Goal: Task Accomplishment & Management: Manage account settings

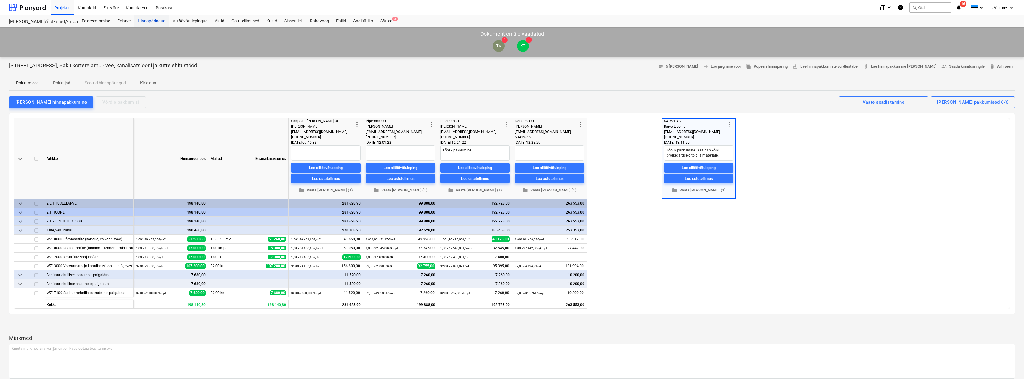
click at [140, 22] on div "Hinnapäringud" at bounding box center [151, 21] width 35 height 12
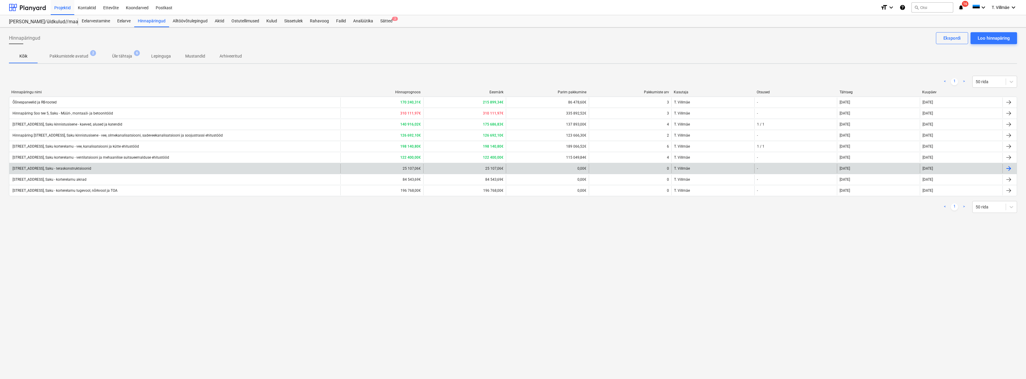
click at [68, 169] on div "[STREET_ADDRESS], Saku - teraskonstruktsioonid" at bounding box center [52, 168] width 80 height 4
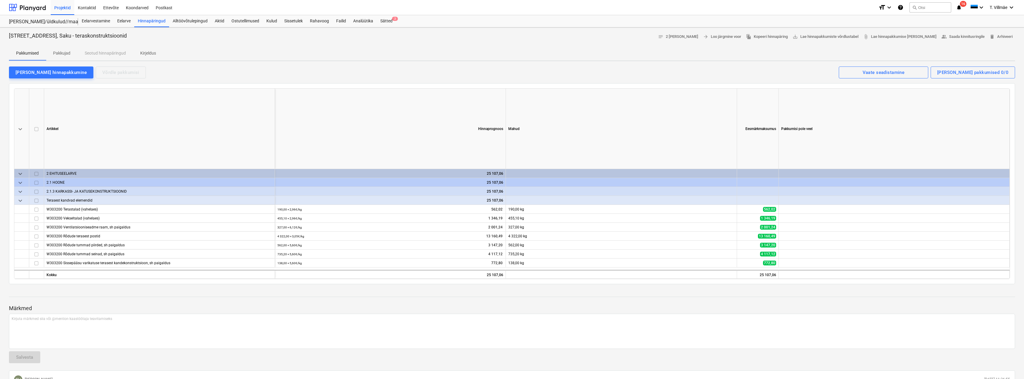
click at [66, 51] on p "Pakkujad" at bounding box center [61, 53] width 17 height 6
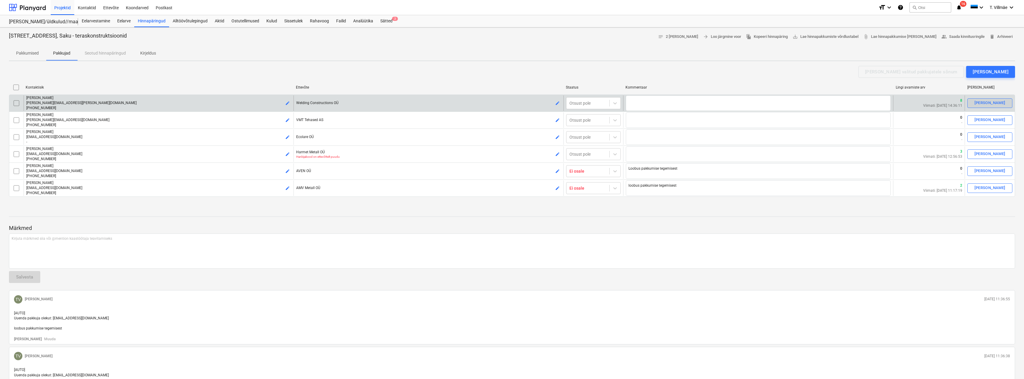
click at [991, 104] on div "[PERSON_NAME]" at bounding box center [989, 103] width 31 height 7
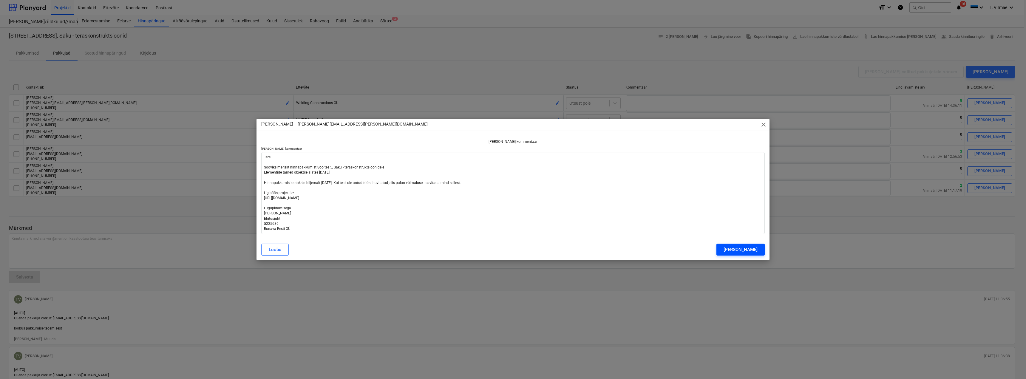
click at [730, 249] on div "[PERSON_NAME]" at bounding box center [741, 250] width 34 height 8
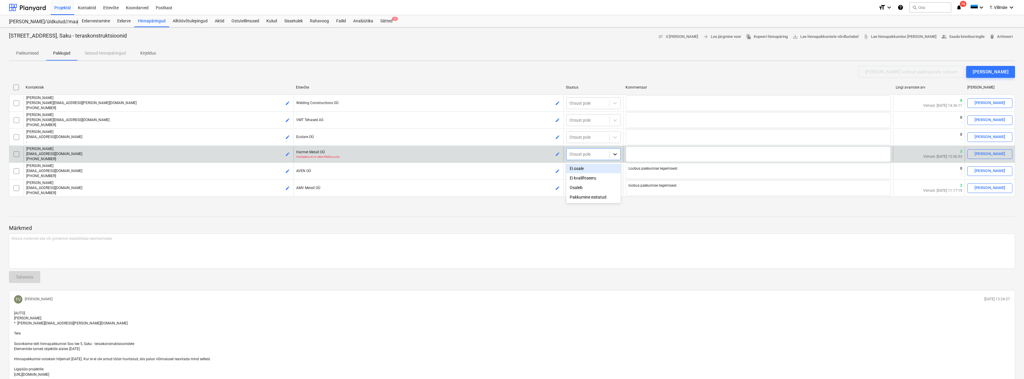
click at [613, 153] on icon at bounding box center [615, 154] width 6 height 6
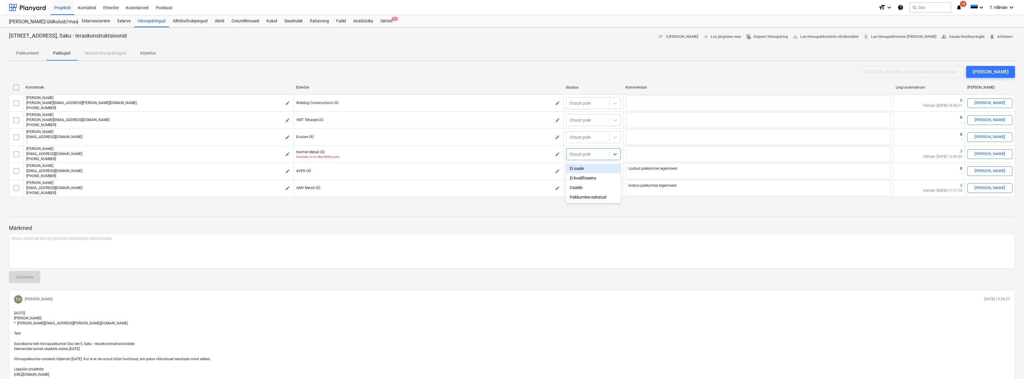
click at [591, 169] on div "Ei osale" at bounding box center [593, 169] width 55 height 10
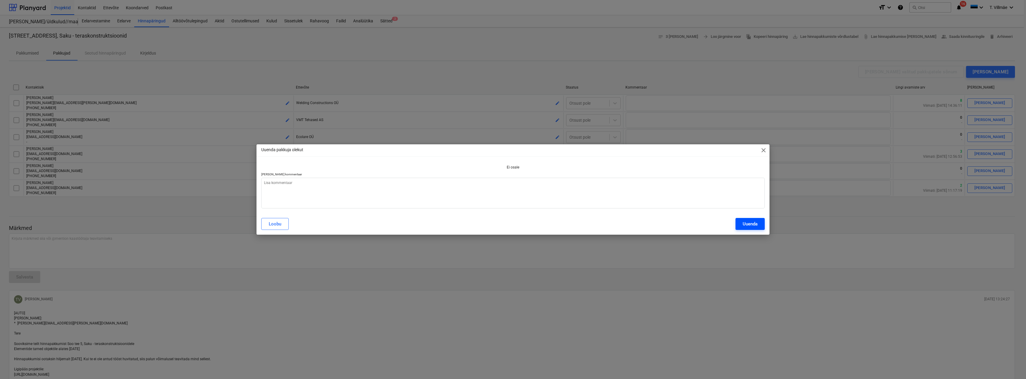
click at [747, 222] on div "Uuenda" at bounding box center [750, 224] width 15 height 8
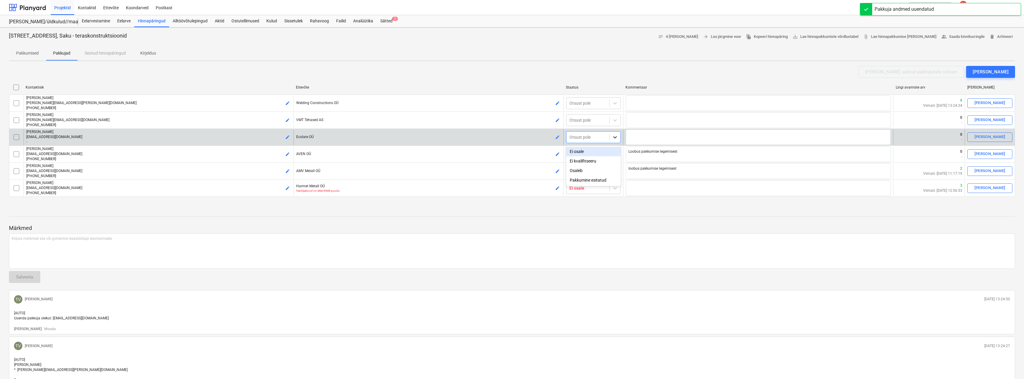
click at [619, 139] on div at bounding box center [615, 137] width 11 height 11
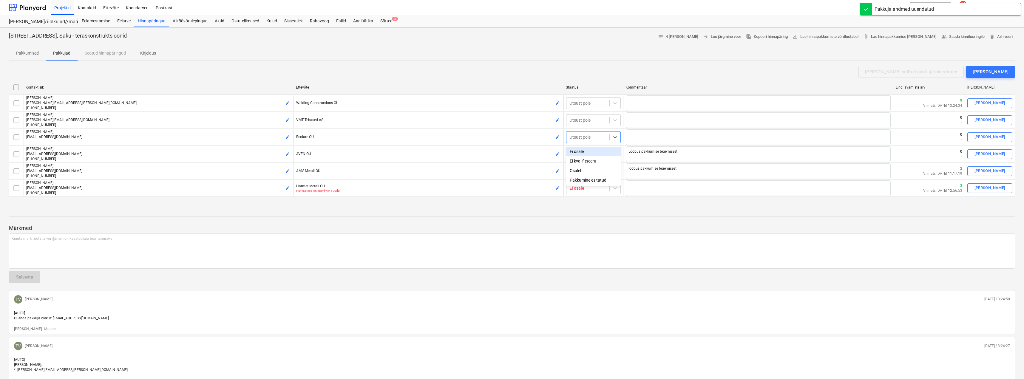
click at [595, 152] on div "Ei osale" at bounding box center [593, 152] width 55 height 10
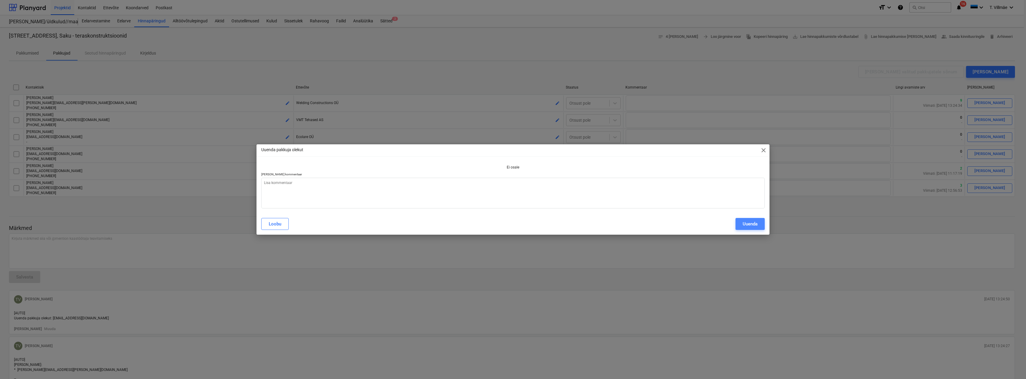
click at [740, 224] on button "Uuenda" at bounding box center [749, 224] width 29 height 12
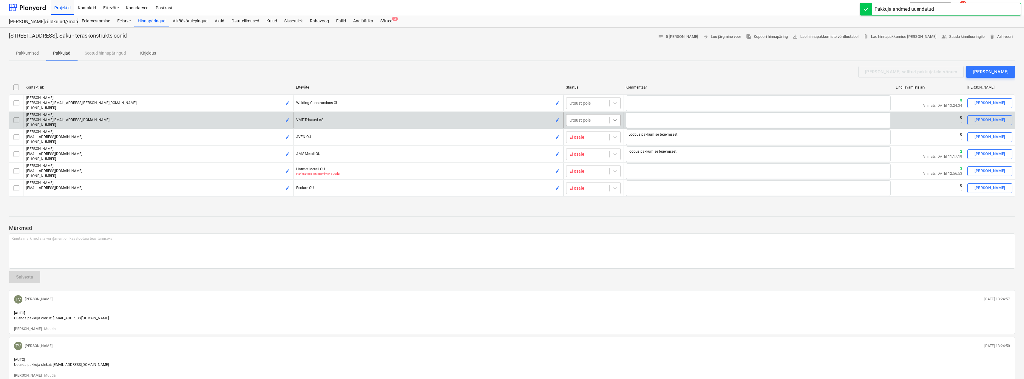
click at [614, 118] on icon at bounding box center [615, 120] width 6 height 6
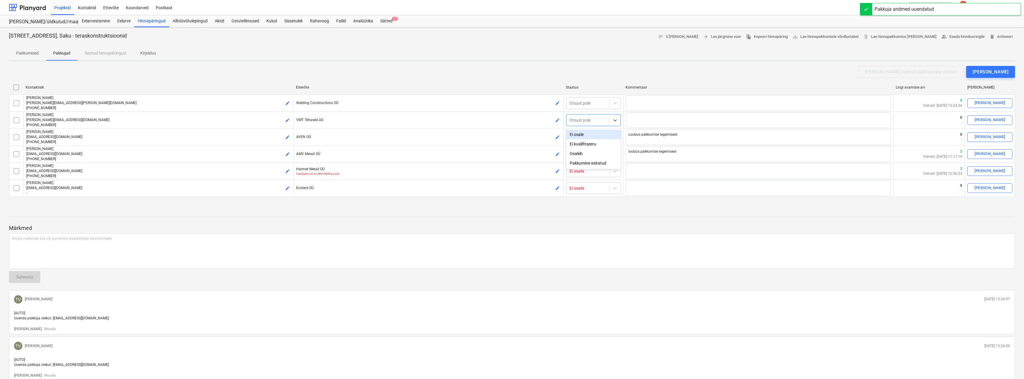
click at [587, 137] on div "Ei osale" at bounding box center [593, 135] width 55 height 10
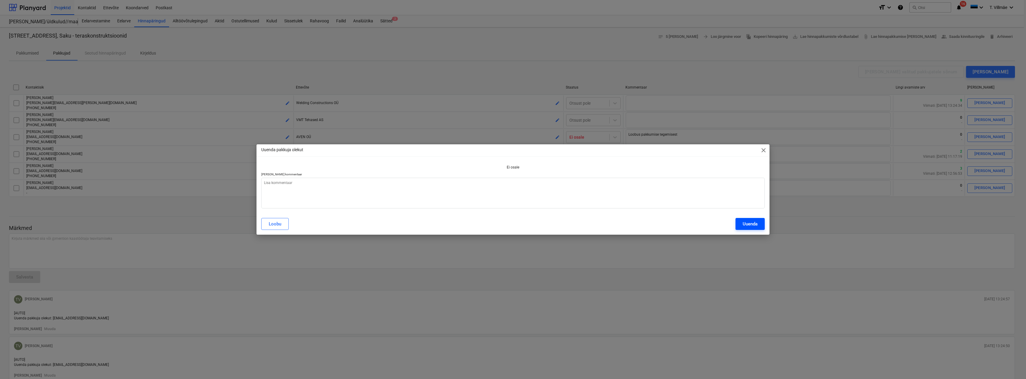
click at [742, 225] on button "Uuenda" at bounding box center [749, 224] width 29 height 12
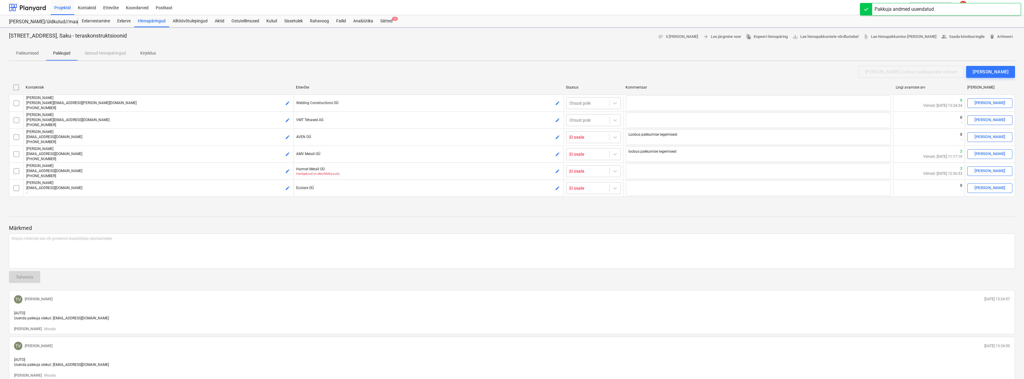
type textarea "x"
click at [18, 52] on p "Pakkumised" at bounding box center [27, 53] width 23 height 6
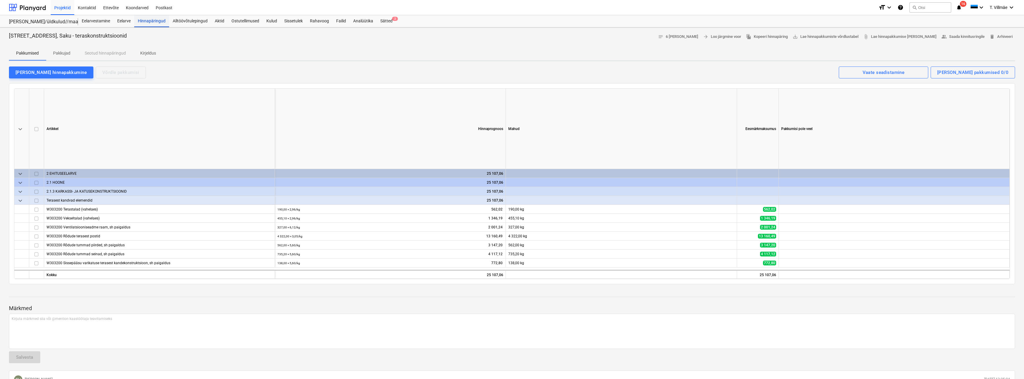
click at [143, 21] on div "Hinnapäringud" at bounding box center [151, 21] width 35 height 12
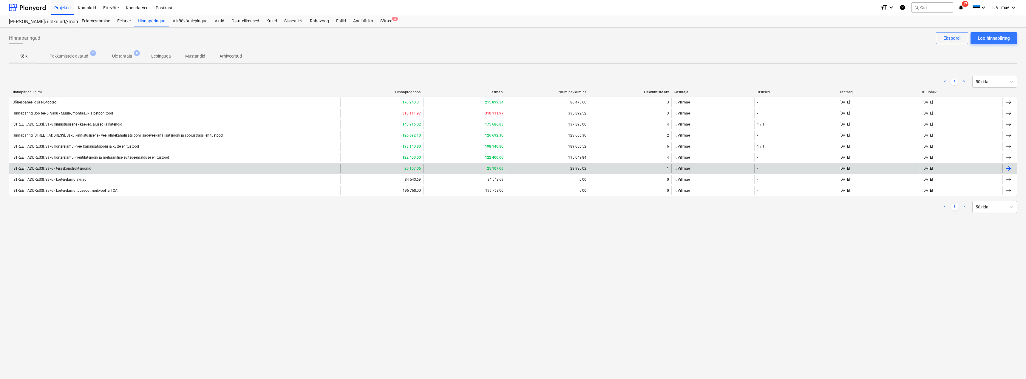
click at [55, 170] on div "[STREET_ADDRESS], Saku - teraskonstruktsioonid" at bounding box center [52, 168] width 80 height 4
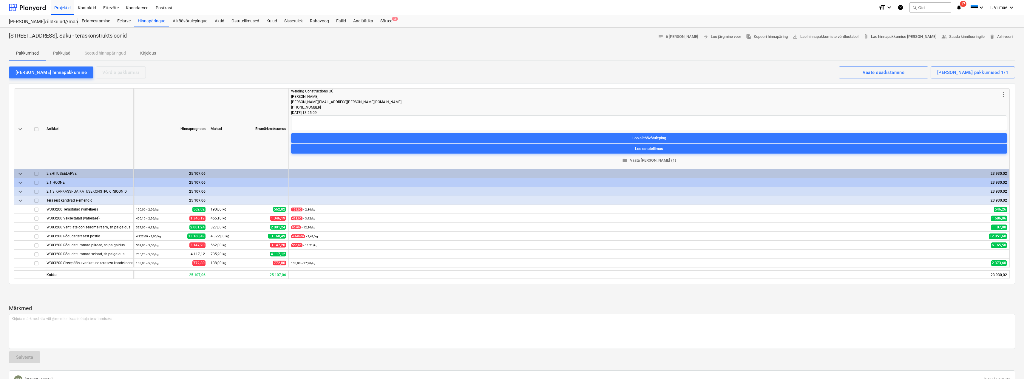
click at [906, 37] on span "attach_file Lae hinnapakkumise [PERSON_NAME]" at bounding box center [899, 36] width 73 height 7
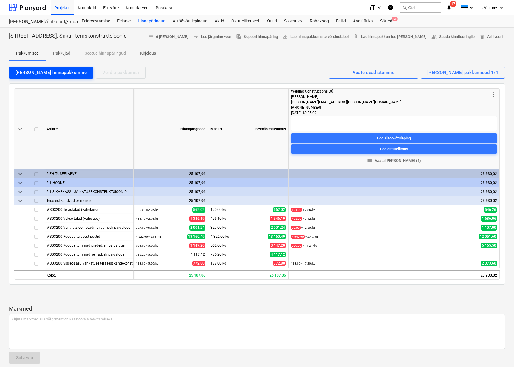
click at [35, 72] on div "[PERSON_NAME] hinnapakkumine" at bounding box center [51, 73] width 71 height 8
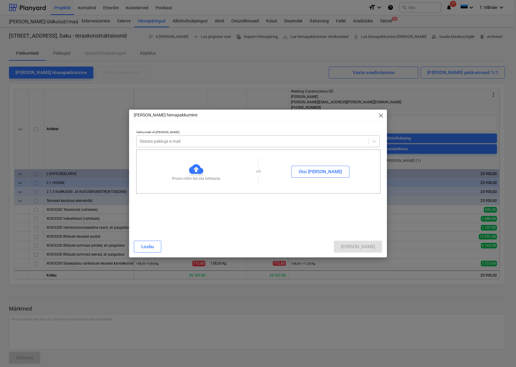
click at [200, 142] on div at bounding box center [253, 141] width 226 height 6
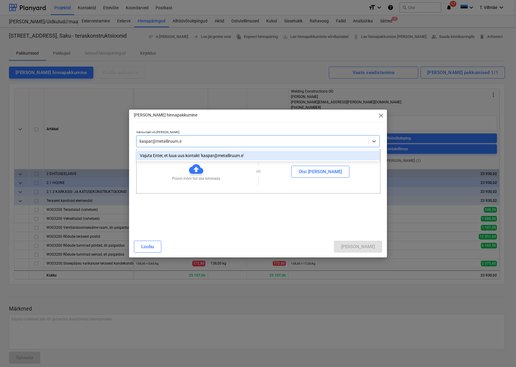
type input "[EMAIL_ADDRESS][DOMAIN_NAME]"
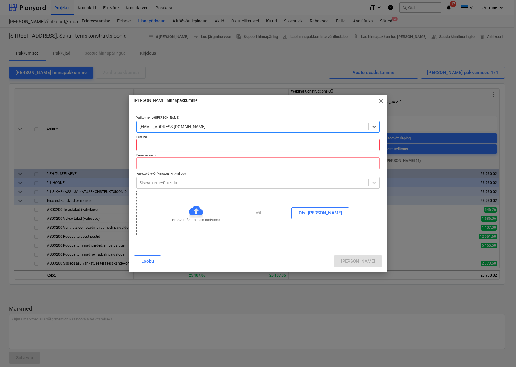
click at [180, 145] on input "text" at bounding box center [258, 145] width 244 height 12
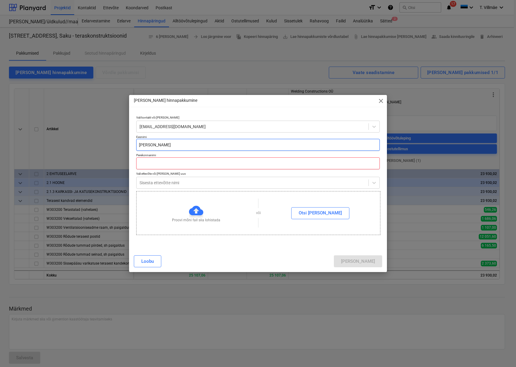
type input "[PERSON_NAME]"
click at [167, 162] on input "text" at bounding box center [258, 163] width 244 height 12
type input "O"
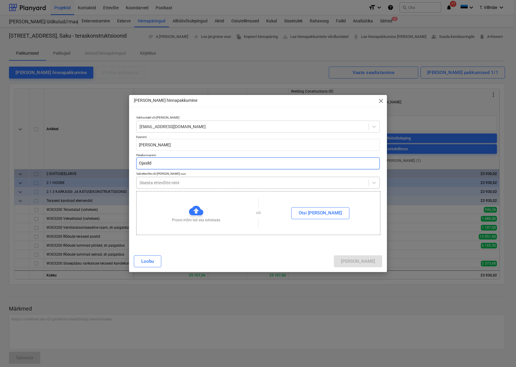
type input "Ojasild"
click at [154, 182] on div at bounding box center [253, 183] width 226 height 6
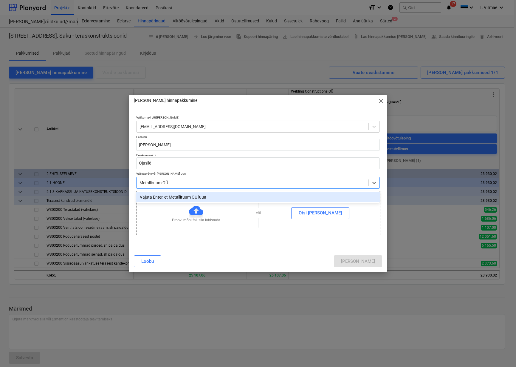
type input "Metalliruum OÜ"
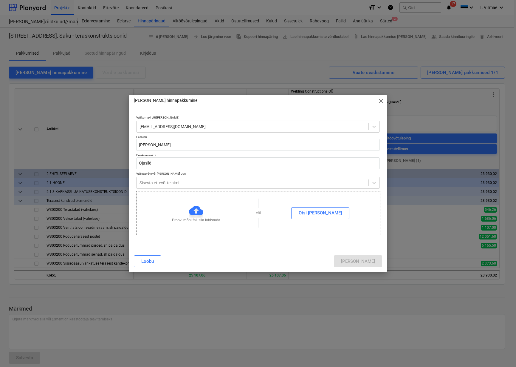
click at [292, 250] on div "Vali kontakt või [PERSON_NAME] uus [EMAIL_ADDRESS][DOMAIN_NAME] Eesnimi [PERSON…" at bounding box center [258, 181] width 258 height 137
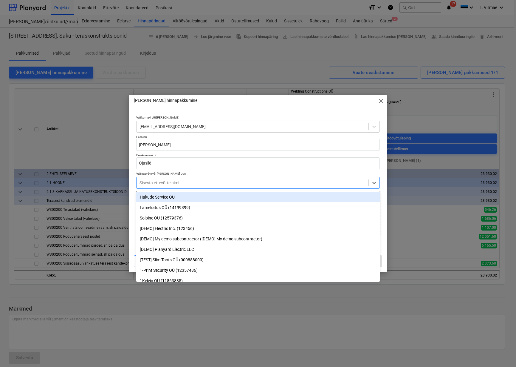
click at [179, 184] on div at bounding box center [253, 183] width 226 height 6
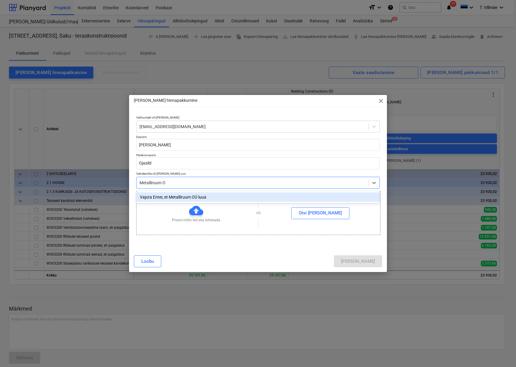
type input "Metalliruum OÜ"
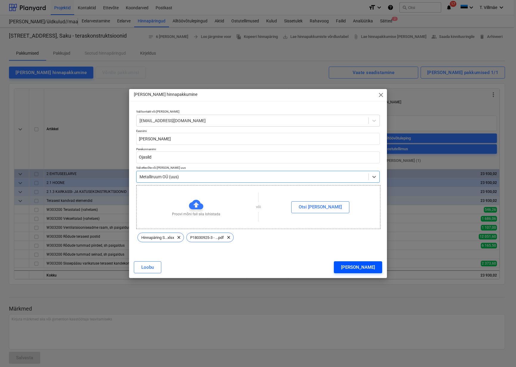
click at [375, 268] on div "[PERSON_NAME]" at bounding box center [358, 267] width 34 height 8
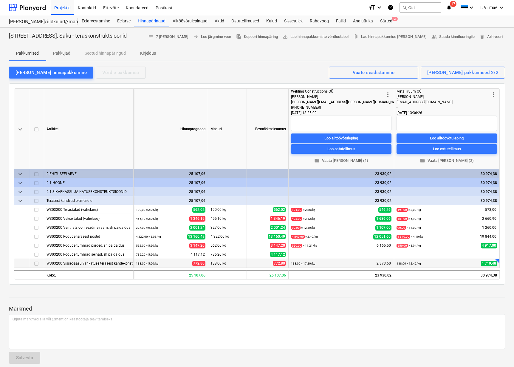
click at [498, 260] on div "+" at bounding box center [500, 257] width 6 height 6
click at [453, 261] on textarea at bounding box center [458, 260] width 60 height 31
type textarea "x"
type textarea "H"
type textarea "x"
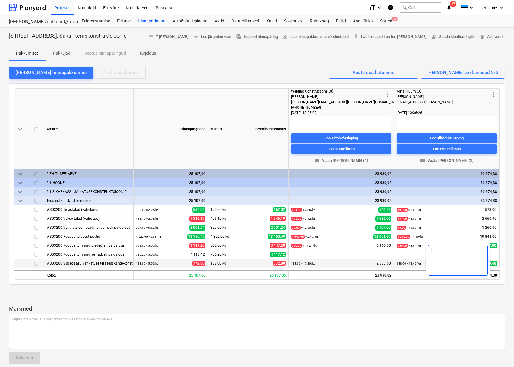
type textarea "Hi"
type textarea "x"
type textarea "Hin"
type textarea "x"
type textarea "Hind"
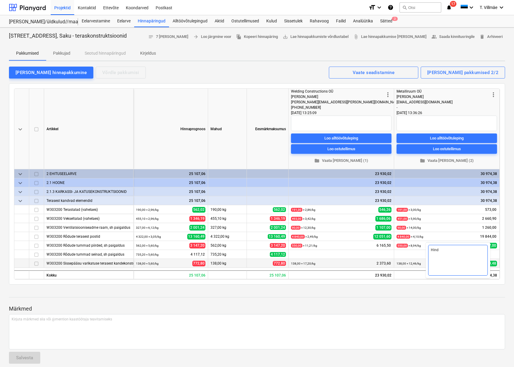
type textarea "x"
type textarea "Hind"
type textarea "x"
type textarea "Hind e"
type textarea "x"
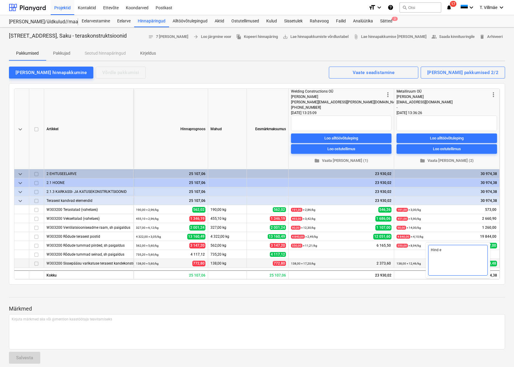
type textarea "Hind ei"
type textarea "x"
type textarea "Hind ei"
type textarea "x"
type textarea "Hind ei s"
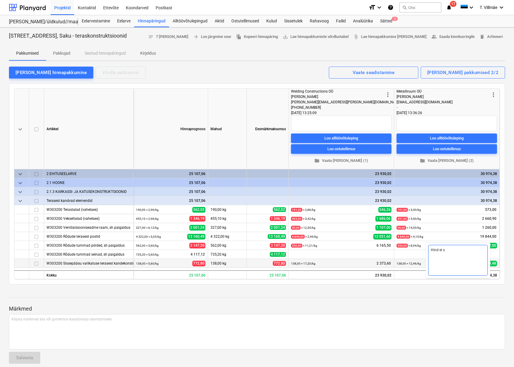
type textarea "x"
type textarea "Hind ei si"
type textarea "x"
type textarea "Hind ei sis"
type textarea "x"
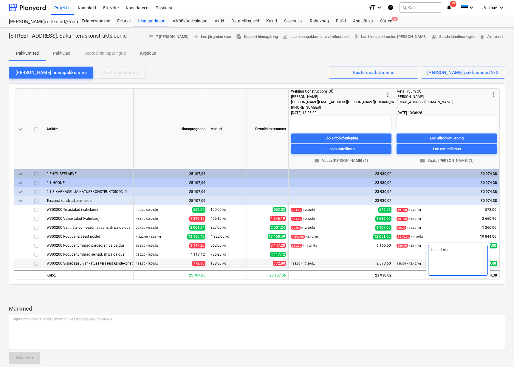
type textarea "Hind ei sisa"
type textarea "x"
type textarea "Hind ei sisald"
type textarea "x"
type textarea "Hind ei sisalda"
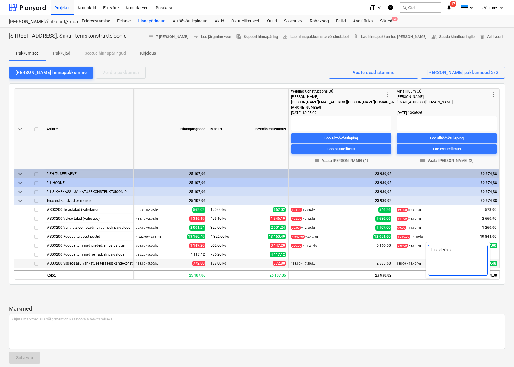
type textarea "x"
type textarea "Hind ei sisalda"
type textarea "x"
type textarea "Hind ei sisalda v"
type textarea "x"
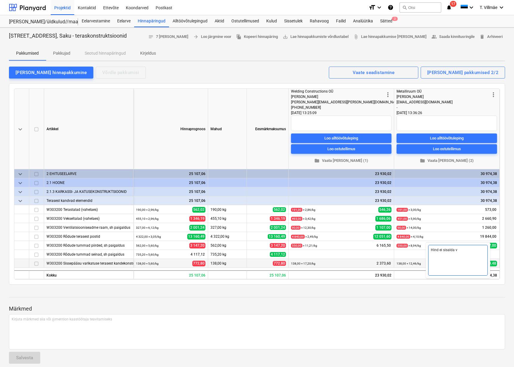
type textarea "[PERSON_NAME] ei sisalda va"
type textarea "x"
type textarea "[PERSON_NAME] ei sisalda var"
type textarea "x"
type textarea "Hind ei sisalda vari"
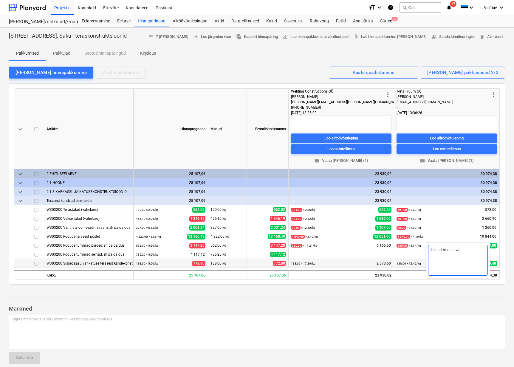
type textarea "x"
type textarea "Hind ei sisalda varik"
type textarea "x"
type textarea "Hind ei sisalda varika"
type textarea "x"
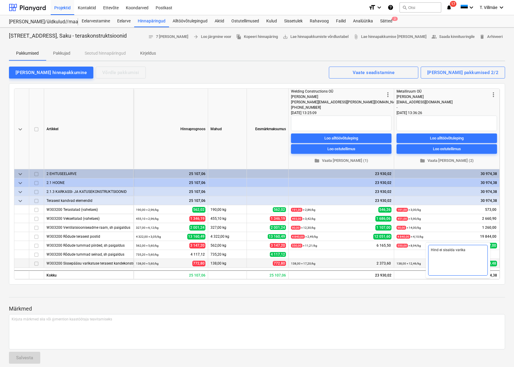
type textarea "Hind ei sisalda varikat"
type textarea "x"
type textarea "[PERSON_NAME] ei sisalda varikatu"
type textarea "x"
type textarea "Hind ei sisalda varikatus"
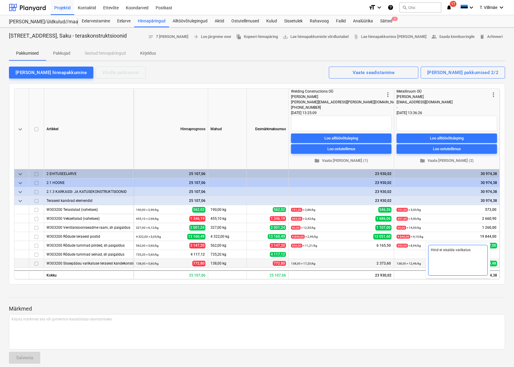
type textarea "x"
type textarea "[PERSON_NAME] ei sisalda varikatuse"
type textarea "x"
type textarea "[PERSON_NAME] ei sisalda varikatuse"
type textarea "x"
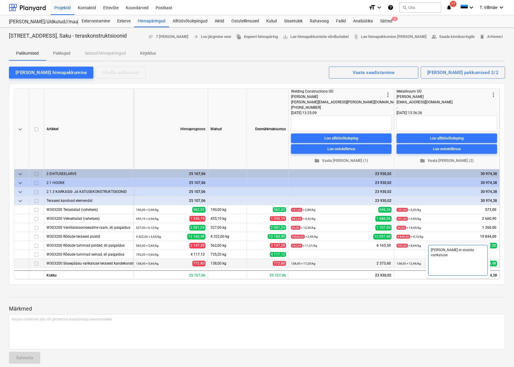
type textarea "Hind ei sisalda varikatuse p"
type textarea "x"
type textarea "Hind ei sisalda varikatuse pa"
type textarea "x"
type textarea "Hind ei sisalda varikatuse pai"
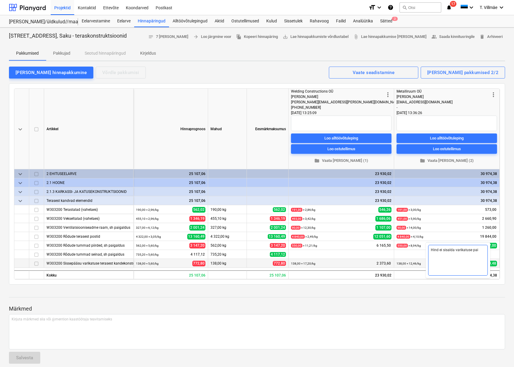
type textarea "x"
type textarea "[PERSON_NAME] ei sisalda varikatuse paig"
type textarea "x"
type textarea "Hind ei sisalda varikatuse paiga"
type textarea "x"
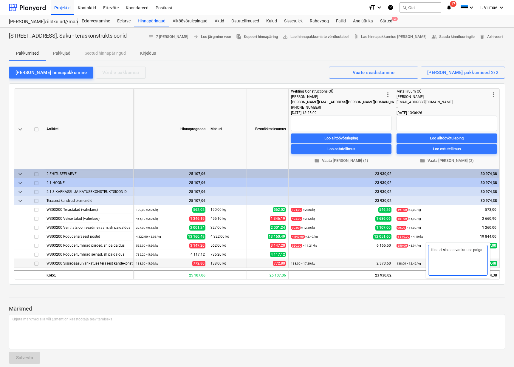
type textarea "Hind ei sisalda varikatuse paigal"
type textarea "x"
type textarea "Hind ei sisalda varikatuse paigald"
type textarea "x"
type textarea "[PERSON_NAME] ei sisalda varikatuse paigaldu"
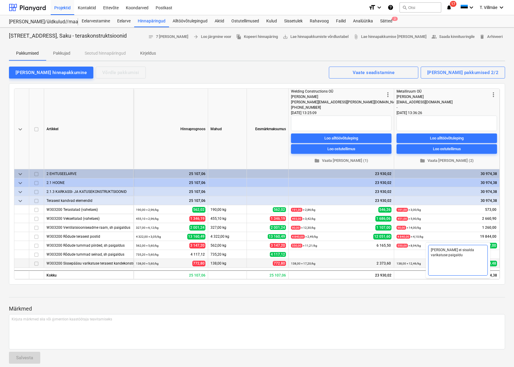
type textarea "x"
type textarea "Hind ei sisalda varikatuse paigaldus"
type textarea "x"
type textarea "[PERSON_NAME] ei sisalda varikatuse paigaldust"
type textarea "x"
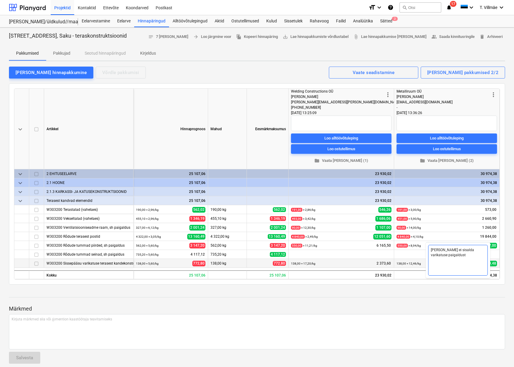
type textarea "[PERSON_NAME] ei sisalda varikatuse paigaldust"
type textarea "x"
type textarea "[PERSON_NAME] ei sisalda varikatuse paigaldust e"
type textarea "x"
type textarea "[PERSON_NAME] ei sisalda varikatuse paigaldust eg"
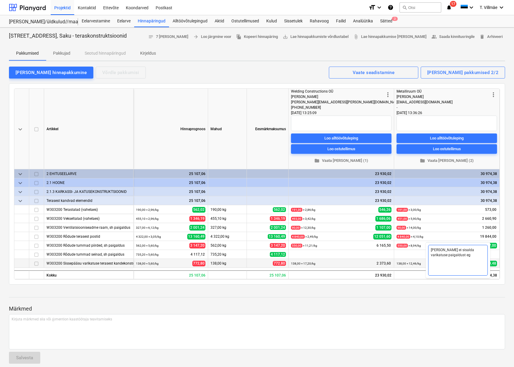
type textarea "x"
type textarea "[PERSON_NAME] ei sisalda varikatuse paigaldust ega"
type textarea "x"
type textarea "[PERSON_NAME] ei sisalda varikatuse paigaldust ega"
type textarea "x"
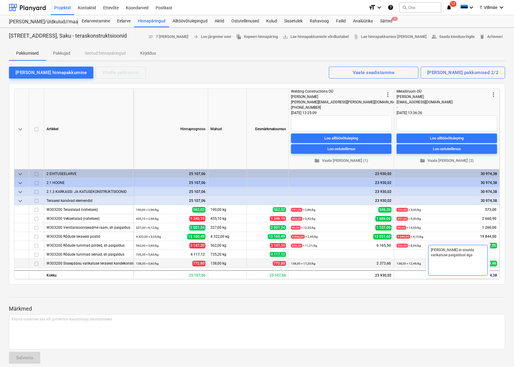
type textarea "[PERSON_NAME] ei sisalda varikatuse paigaldust ega t"
type textarea "x"
type textarea "Hind ei sisalda varikatuse paigaldust ega tõ"
type textarea "x"
type textarea "Hind ei sisalda varikatuse paigaldust ega tõs"
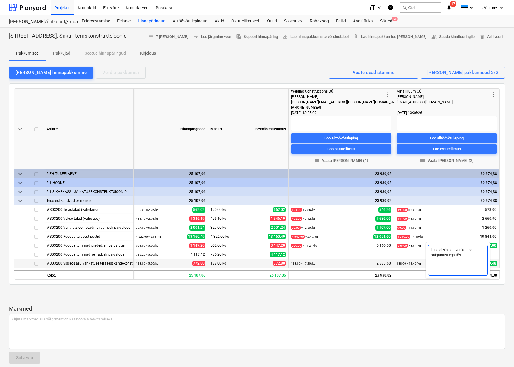
type textarea "x"
type textarea "Hind ei sisalda varikatuse paigaldust ega tõst"
type textarea "x"
type textarea "[PERSON_NAME] ei sisalda varikatuse paigaldust ega [PERSON_NAME]"
type textarea "x"
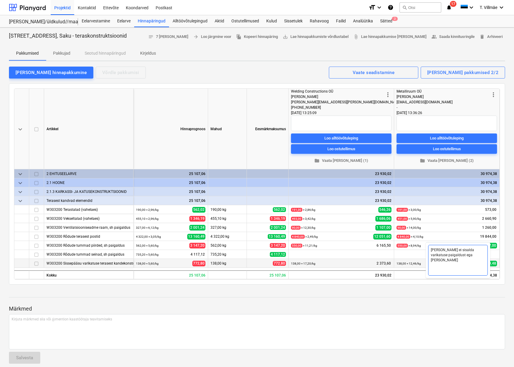
type textarea "[PERSON_NAME] ei sisalda varikatuse paigaldust ega tõstet"
type textarea "x"
type textarea "[PERSON_NAME] ei sisalda varikatuse paigaldust ega tõstet."
click at [442, 300] on div at bounding box center [257, 302] width 496 height 5
click at [497, 259] on div at bounding box center [497, 261] width 4 height 4
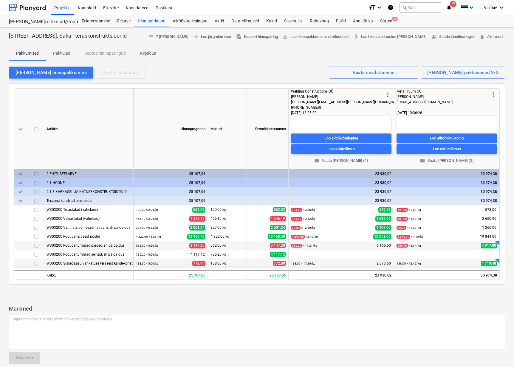
click at [499, 242] on div "+" at bounding box center [500, 240] width 6 height 6
click at [460, 251] on textarea at bounding box center [458, 258] width 60 height 31
type textarea "x"
type textarea "H"
type textarea "x"
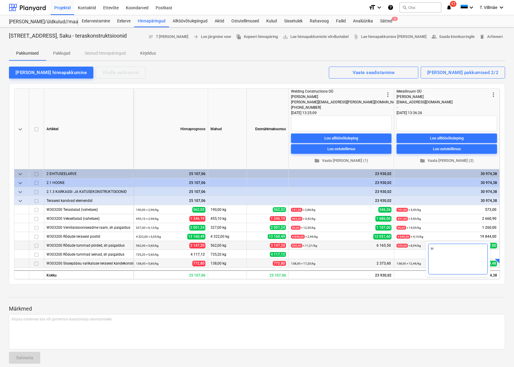
type textarea "Hi"
type textarea "x"
type textarea "Hin"
type textarea "x"
type textarea "Hind"
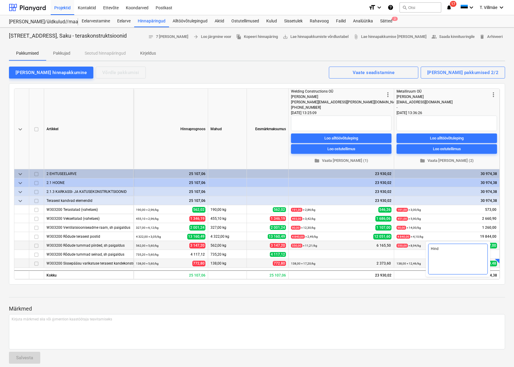
type textarea "x"
type textarea "Hind"
type textarea "x"
type textarea "Hind e"
type textarea "x"
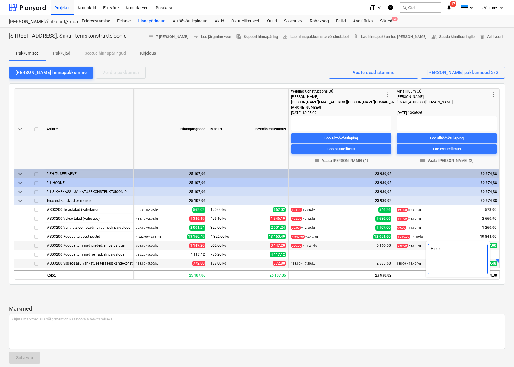
type textarea "Hind ei"
type textarea "x"
type textarea "Hind ei"
type textarea "x"
type textarea "Hind ei s"
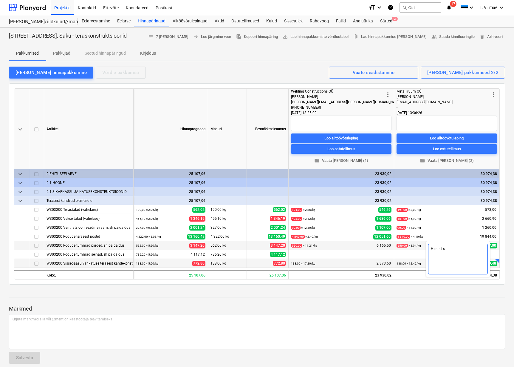
type textarea "x"
type textarea "Hind ei si"
type textarea "x"
type textarea "Hind ei sis"
type textarea "x"
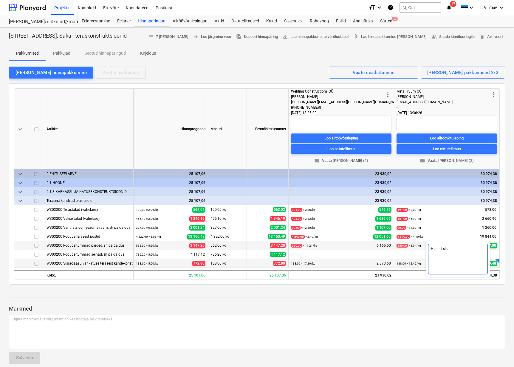
type textarea "Hind ei sisa"
type textarea "x"
type textarea "Hind ei sisal"
type textarea "x"
type textarea "Hind ei sisald"
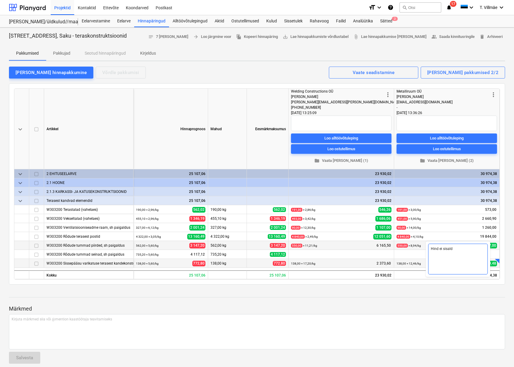
type textarea "x"
type textarea "Hind ei sisalda"
type textarea "x"
type textarea "Hind ei sisalda"
type textarea "x"
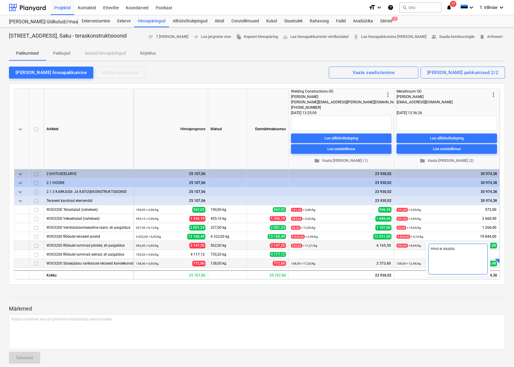
type textarea "[PERSON_NAME] ei sisalda p"
type textarea "x"
type textarea "[PERSON_NAME] ei sisalda pa"
type textarea "x"
type textarea "Hind ei sisalda pai"
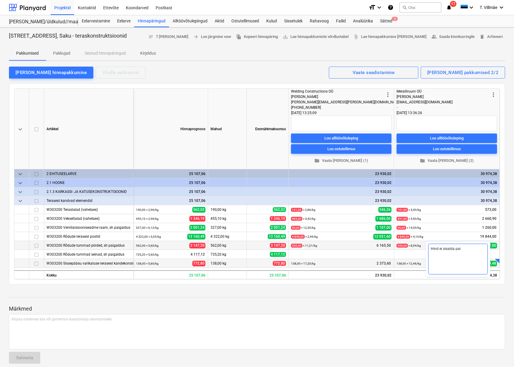
type textarea "x"
type textarea "Hind ei sisalda paig"
type textarea "x"
type textarea "Hind ei sisalda paiga"
type textarea "x"
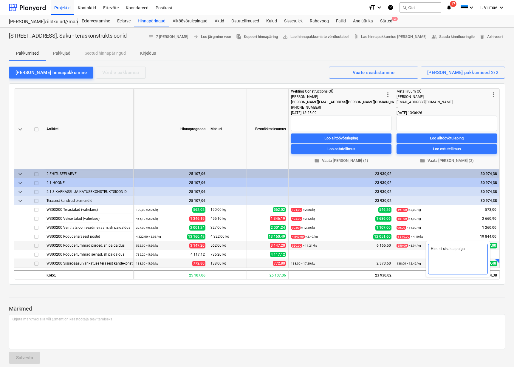
type textarea "Hind ei sisalda paigal"
type textarea "x"
type textarea "Hind ei sisalda paigald"
type textarea "x"
type textarea "Hind ei sisalda paigaldu"
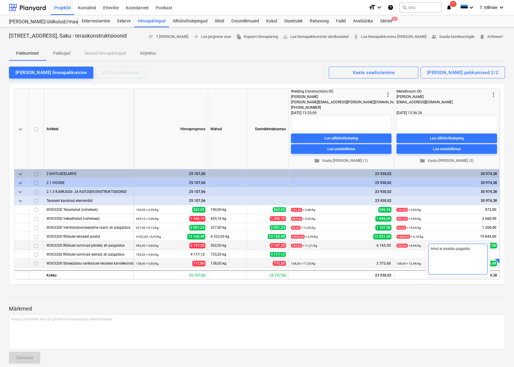
type textarea "x"
type textarea "Hind ei sisalda paigaldus"
type textarea "x"
type textarea "Hind ei sisalda paigaldust"
type textarea "x"
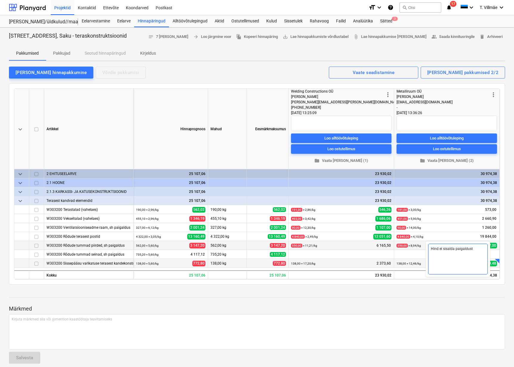
type textarea "Hind ei sisalda paigaldust"
type textarea "x"
type textarea "[PERSON_NAME] ei sisalda paigaldust e"
type textarea "x"
type textarea "Hind ei sisalda paigaldust eg"
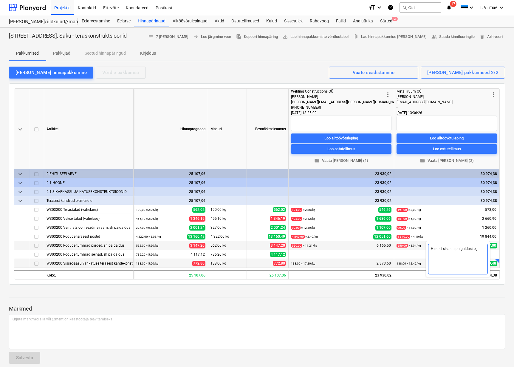
type textarea "x"
type textarea "[PERSON_NAME] ei sisalda paigaldust ega"
type textarea "x"
type textarea "[PERSON_NAME] ei sisalda paigaldust ega"
type textarea "x"
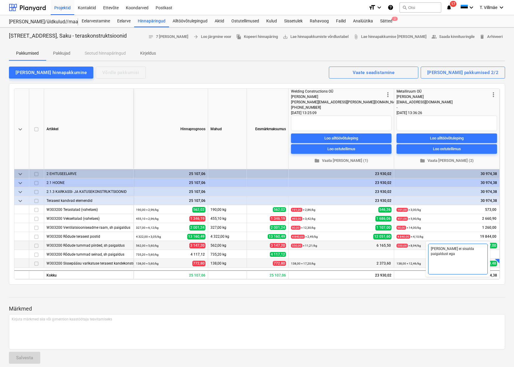
type textarea "[PERSON_NAME] ei sisalda paigaldust ega t"
type textarea "x"
type textarea "Hind ei sisalda paigaldust ega tõ"
type textarea "x"
type textarea "Hind ei sisalda paigaldust ega tõs"
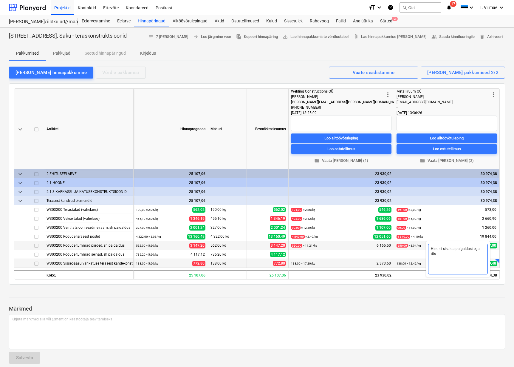
type textarea "x"
type textarea "Hind ei sisalda paigaldust ega tõst"
type textarea "x"
type textarea "Hind ei sisalda paigaldust ega [PERSON_NAME]"
type textarea "x"
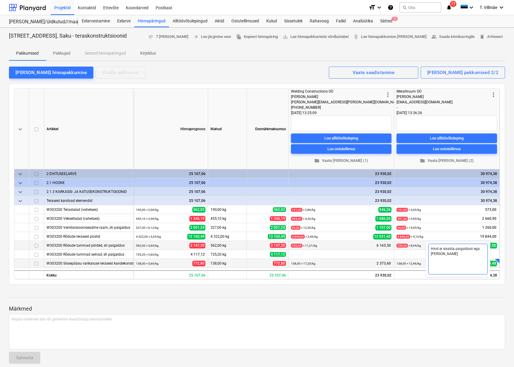
type textarea "Hind ei sisalda paigaldust ega tõstei"
type textarea "x"
type textarea "Hind ei sisalda paigaldust ega tõsteid"
click at [445, 282] on div "keyboard_arrow_down [PERSON_NAME] Mahud Eesmärkmaksumus more_vert Welding Const…" at bounding box center [257, 183] width 496 height 201
click at [498, 225] on div "+" at bounding box center [497, 225] width 4 height 4
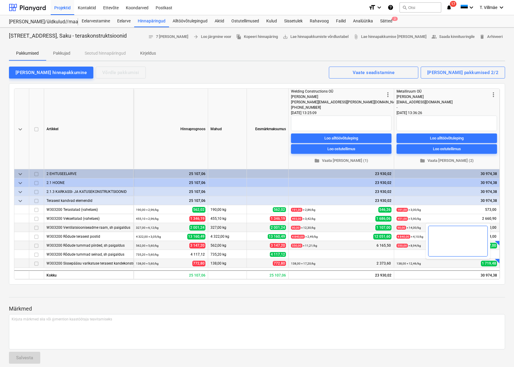
click at [461, 243] on textarea at bounding box center [458, 240] width 60 height 31
type textarea "x"
type textarea "h"
type textarea "x"
type textarea "hi"
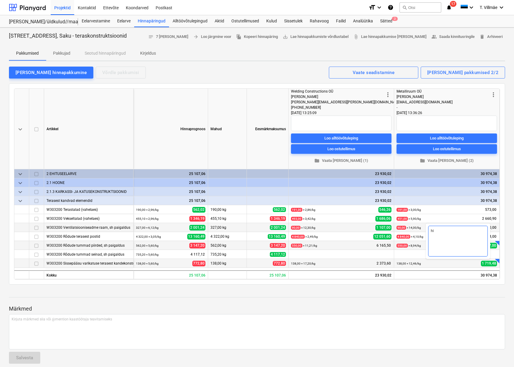
type textarea "x"
type textarea "hin"
type textarea "x"
type textarea "hind"
type textarea "x"
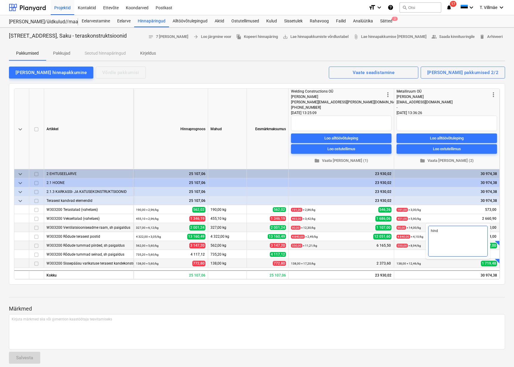
type textarea "hind e"
type textarea "x"
type textarea "hind ei"
type textarea "x"
type textarea "hind ei"
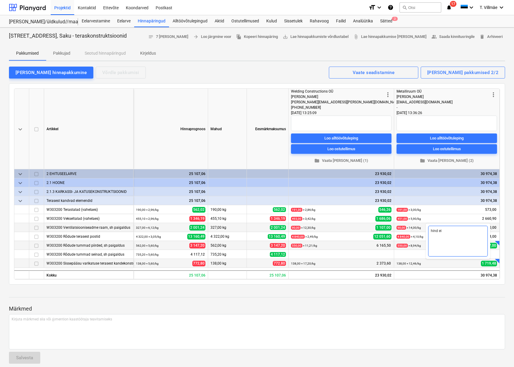
type textarea "x"
type textarea "hind ei s"
type textarea "x"
type textarea "hind ei si"
type textarea "x"
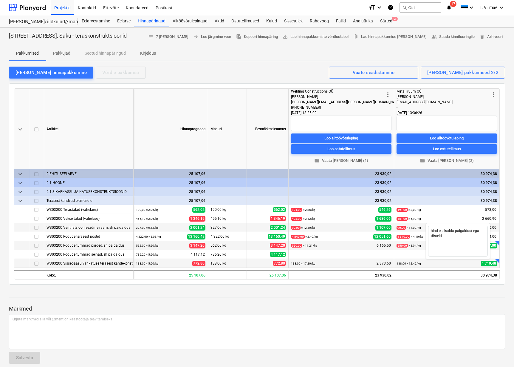
click at [276, 303] on div at bounding box center [257, 302] width 496 height 5
click at [149, 21] on div "Hinnapäringud" at bounding box center [151, 21] width 35 height 12
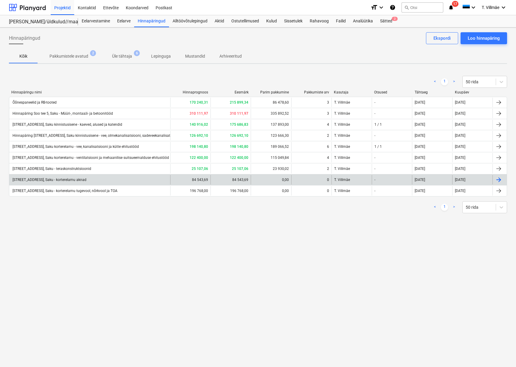
click at [83, 178] on div "[STREET_ADDRESS], Saku - korterelamu aknad" at bounding box center [49, 179] width 75 height 4
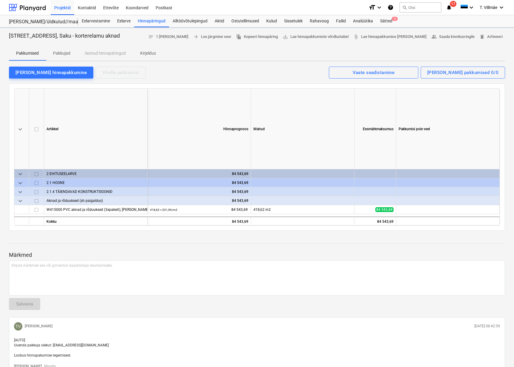
click at [65, 55] on p "Pakkujad" at bounding box center [61, 53] width 17 height 6
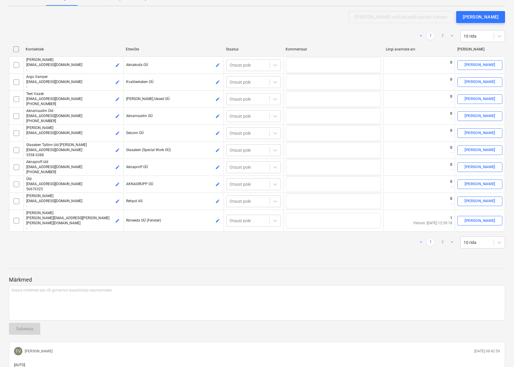
scroll to position [60, 0]
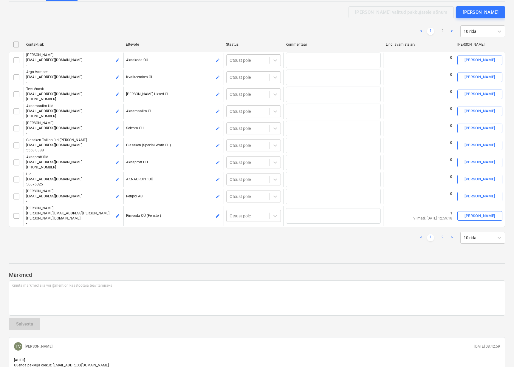
click at [443, 234] on link "2" at bounding box center [442, 237] width 7 height 7
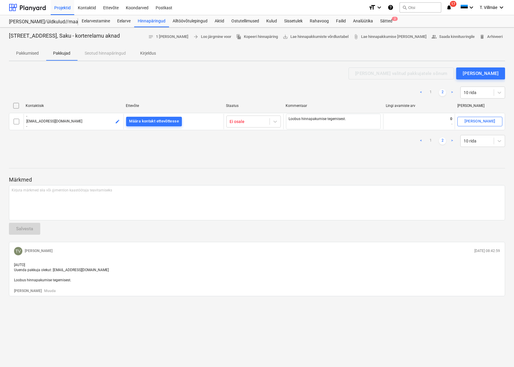
scroll to position [0, 0]
click at [433, 140] on link "1" at bounding box center [432, 140] width 7 height 7
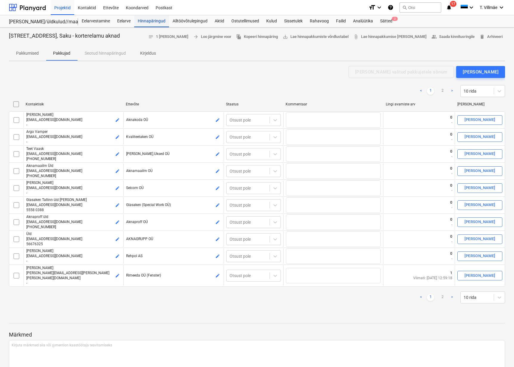
click at [152, 20] on div "Hinnapäringud" at bounding box center [151, 21] width 35 height 12
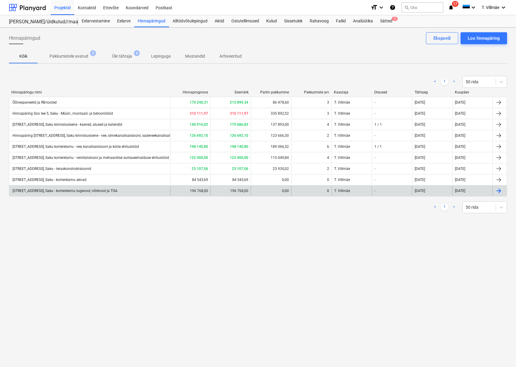
click at [96, 192] on div "[STREET_ADDRESS], Saku - korterelamu tugevool, nõrkvool ja TOA" at bounding box center [65, 190] width 106 height 4
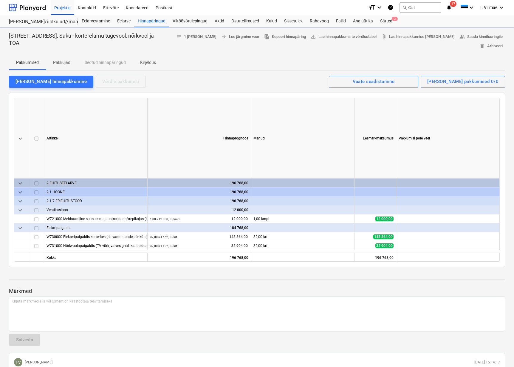
click at [68, 59] on p "Pakkujad" at bounding box center [61, 62] width 17 height 6
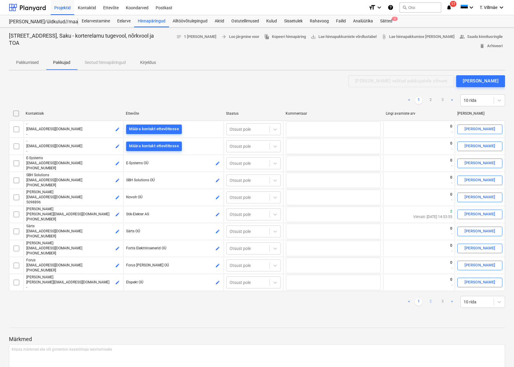
click at [432, 298] on link "2" at bounding box center [430, 301] width 7 height 7
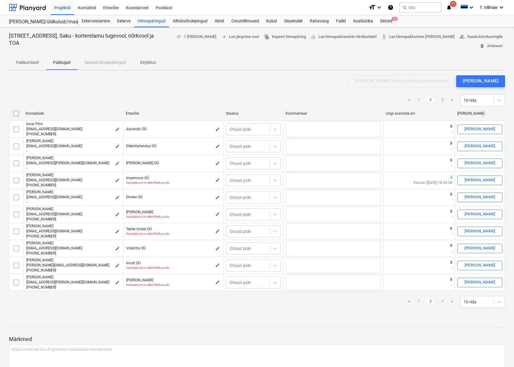
click at [444, 298] on link "3" at bounding box center [442, 301] width 7 height 7
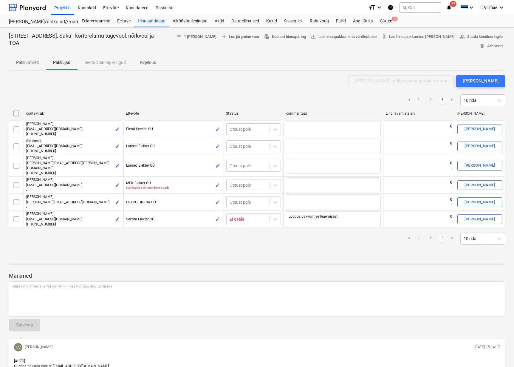
click at [449, 6] on icon "notifications" at bounding box center [449, 7] width 6 height 7
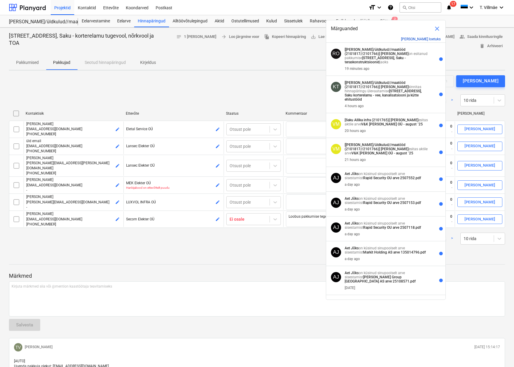
click at [429, 41] on button "[PERSON_NAME] loetuks" at bounding box center [421, 39] width 40 height 4
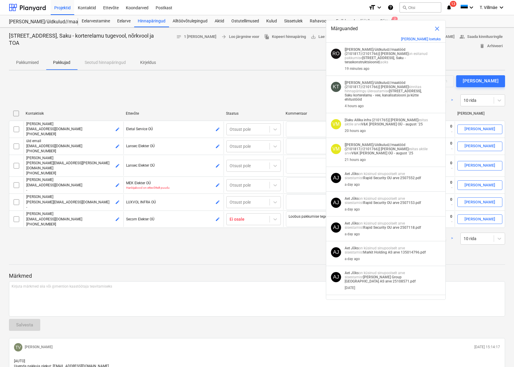
click at [279, 75] on div "Saada valitud pakkujatele sõnum [PERSON_NAME]" at bounding box center [257, 81] width 496 height 12
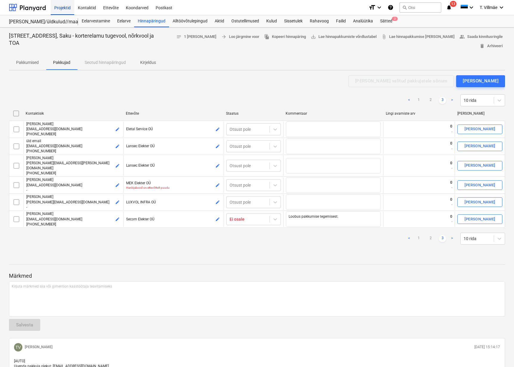
click at [60, 7] on div "Projektid" at bounding box center [63, 7] width 24 height 15
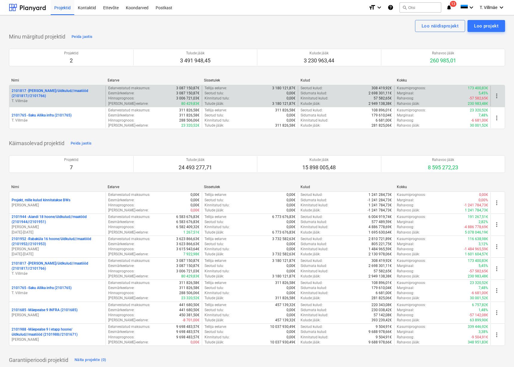
click at [34, 98] on p "2101817 - [PERSON_NAME]/üldkulud//maatööd (2101817//2101766)" at bounding box center [58, 93] width 92 height 10
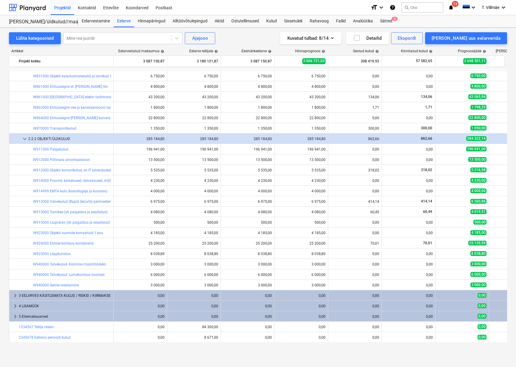
scroll to position [2046, 0]
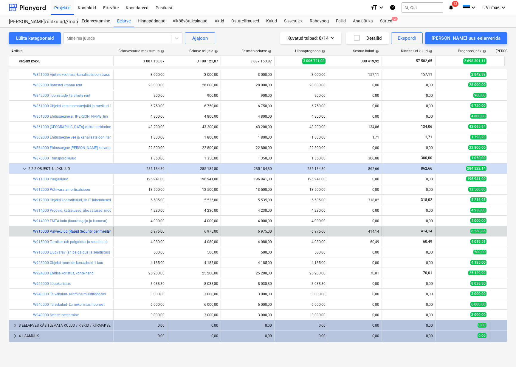
click at [63, 231] on link "W915000 Valvekulud (Rapid Security perimeetervalve)" at bounding box center [76, 231] width 87 height 4
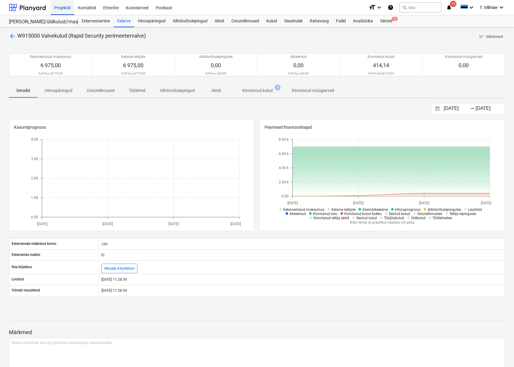
click at [61, 10] on div "Projektid" at bounding box center [63, 7] width 24 height 15
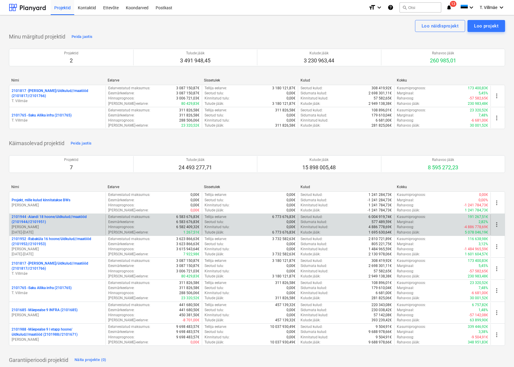
click at [51, 221] on p "2101944 - Aiandi 18 hoone/üldkulud//maatööd (2101944//2101951)" at bounding box center [58, 219] width 92 height 10
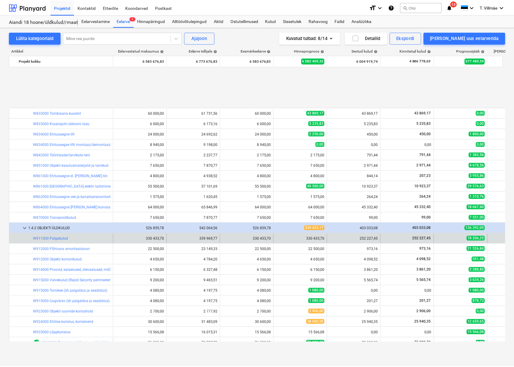
scroll to position [1408, 0]
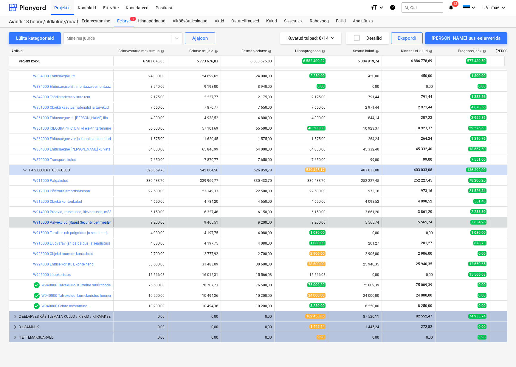
click at [64, 222] on link "W915000 Valvekulud (Rapid Security perimeetervalve)" at bounding box center [76, 222] width 87 height 4
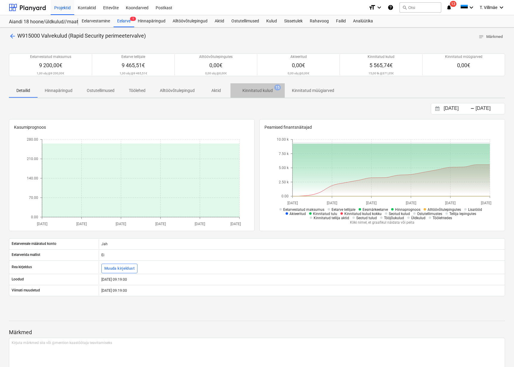
click at [249, 89] on p "Kinnitatud kulud" at bounding box center [257, 90] width 30 height 6
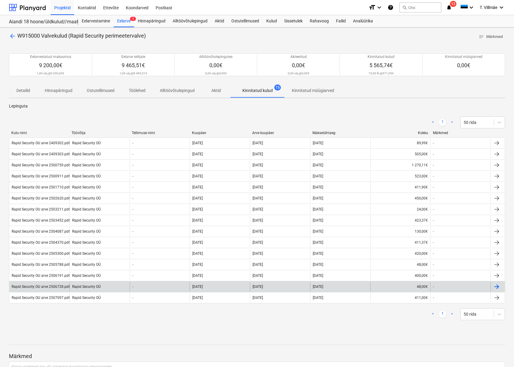
click at [56, 288] on div "Rapid Security OU arve 2506728.pdf" at bounding box center [41, 286] width 58 height 4
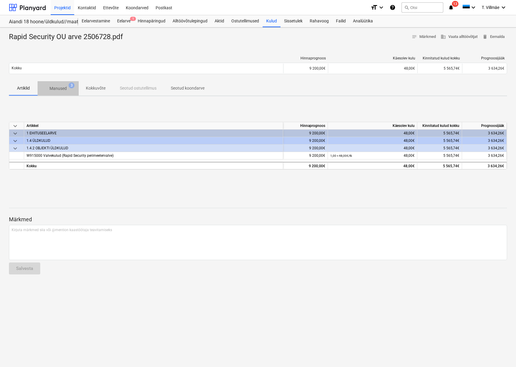
click at [63, 87] on p "Manused" at bounding box center [58, 88] width 17 height 6
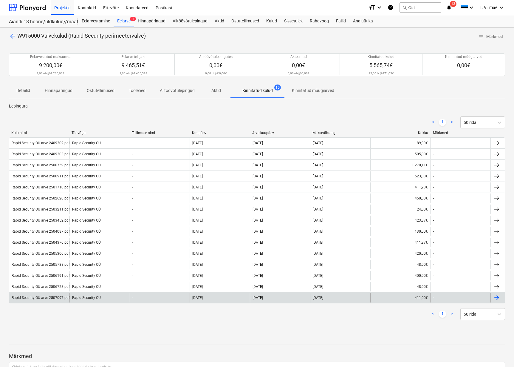
click at [51, 298] on div "Rapid Security OU arve 2507097.pdf" at bounding box center [41, 297] width 58 height 4
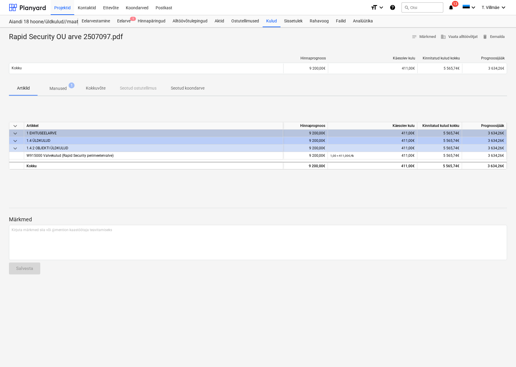
click at [57, 87] on p "Manused" at bounding box center [58, 88] width 17 height 6
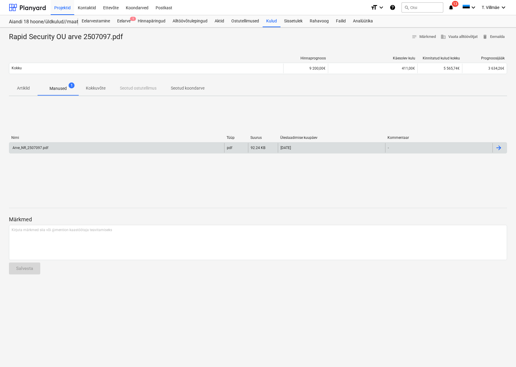
click at [29, 146] on div "Arve_NR_2507097.pdf" at bounding box center [30, 148] width 37 height 4
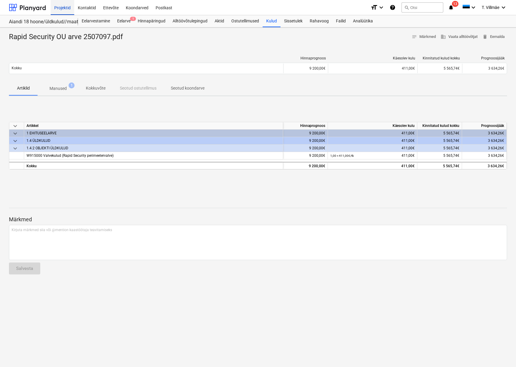
click at [59, 10] on div "Projektid" at bounding box center [63, 7] width 24 height 15
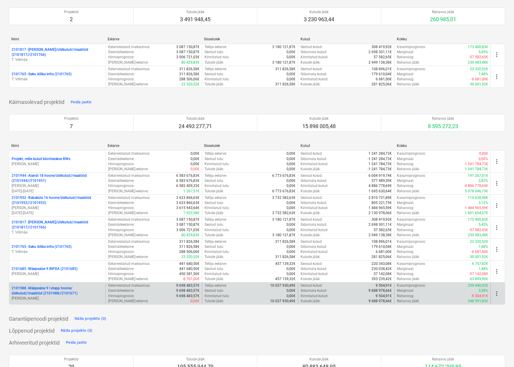
scroll to position [60, 0]
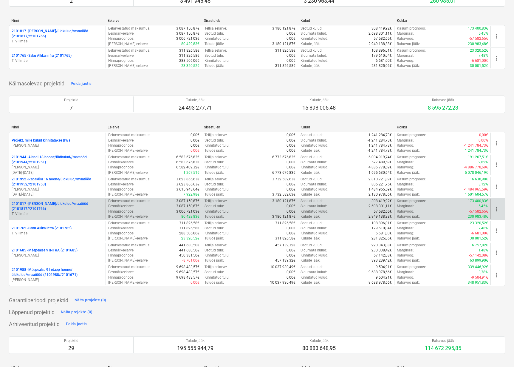
click at [58, 207] on p "2101817 - [PERSON_NAME]/üldkulud//maatööd (2101817//2101766)" at bounding box center [58, 206] width 92 height 10
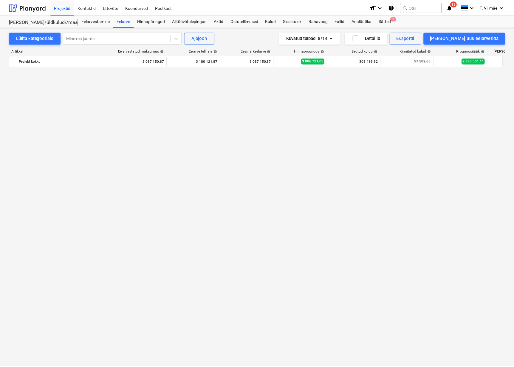
scroll to position [2047, 0]
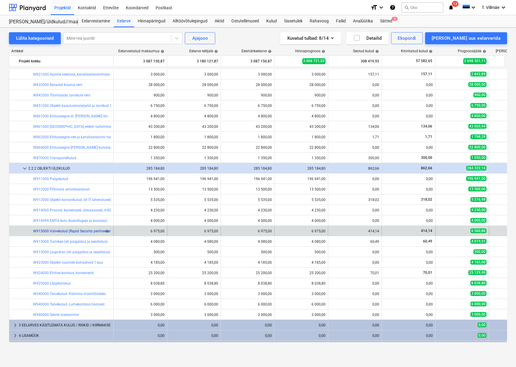
click at [80, 230] on link "W915000 Valvekulud (Rapid Security perimeetervalve)" at bounding box center [76, 231] width 87 height 4
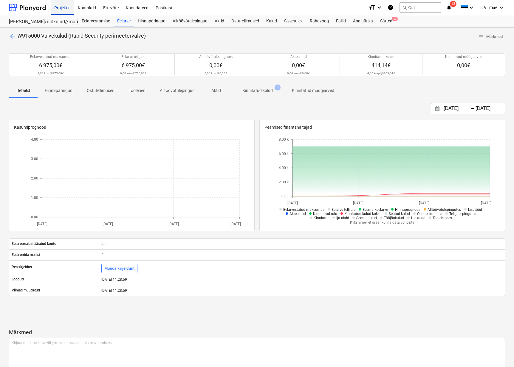
click at [56, 8] on div "Projektid" at bounding box center [63, 7] width 24 height 15
